Goal: Transaction & Acquisition: Subscribe to service/newsletter

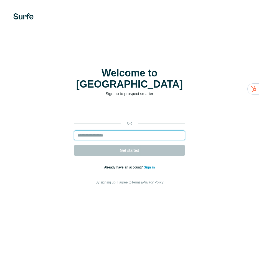
click at [125, 130] on input "email" at bounding box center [129, 135] width 111 height 10
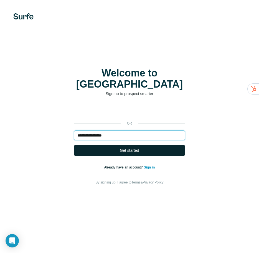
type input "**********"
click at [123, 147] on span "Get started" at bounding box center [129, 150] width 19 height 6
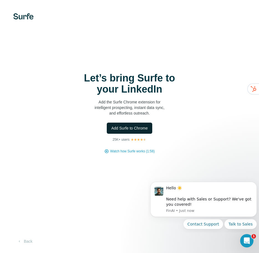
click at [131, 128] on span "Add Surfe to Chrome" at bounding box center [129, 128] width 37 height 6
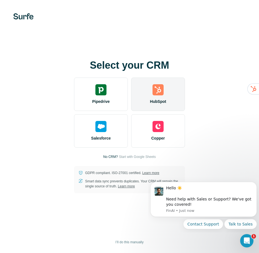
click at [167, 98] on div "HubSpot" at bounding box center [158, 93] width 54 height 33
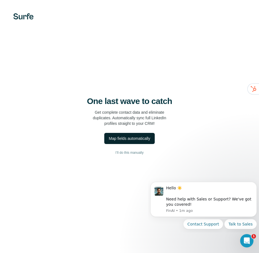
click at [139, 140] on div "Map fields automatically" at bounding box center [129, 139] width 41 height 6
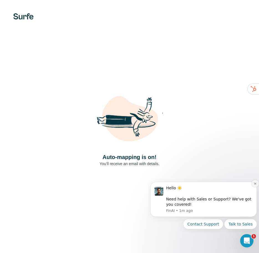
click at [255, 182] on icon "Dismiss notification" at bounding box center [255, 183] width 3 height 3
